Goal: Check status: Check status

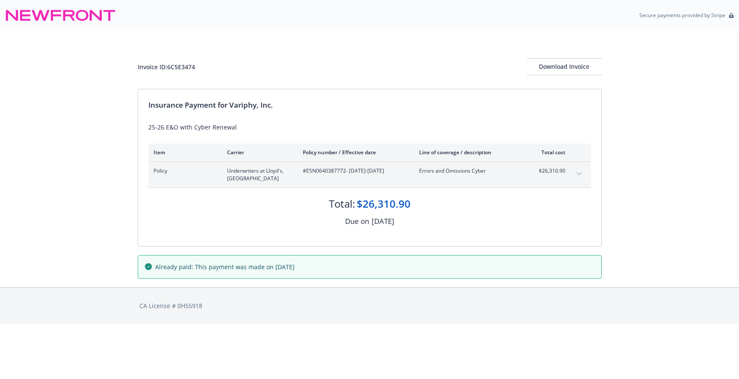
click at [579, 176] on button "expand content" at bounding box center [579, 174] width 14 height 14
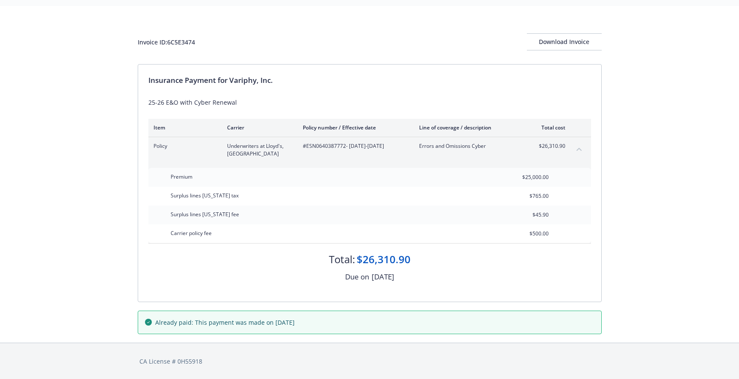
scroll to position [24, 0]
